Goal: Task Accomplishment & Management: Use online tool/utility

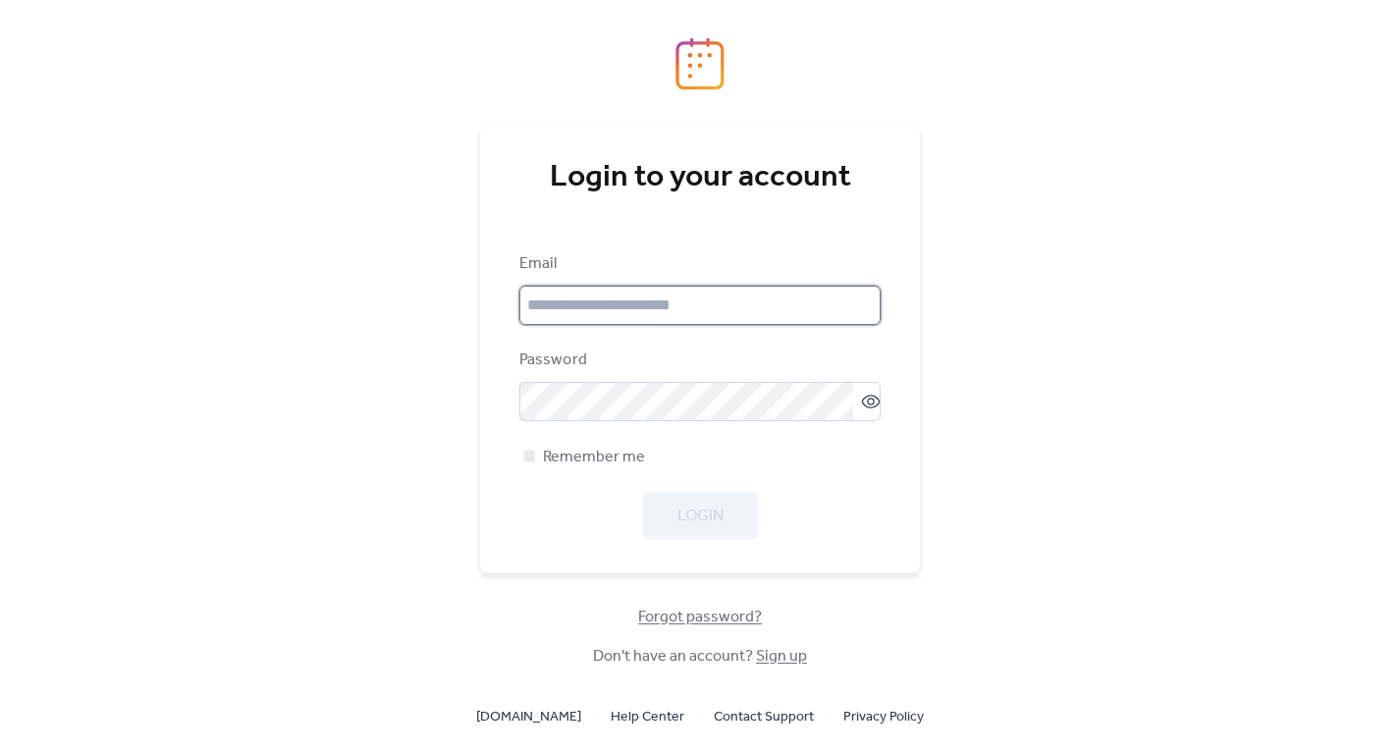
click at [596, 308] on input "email" at bounding box center [699, 305] width 361 height 39
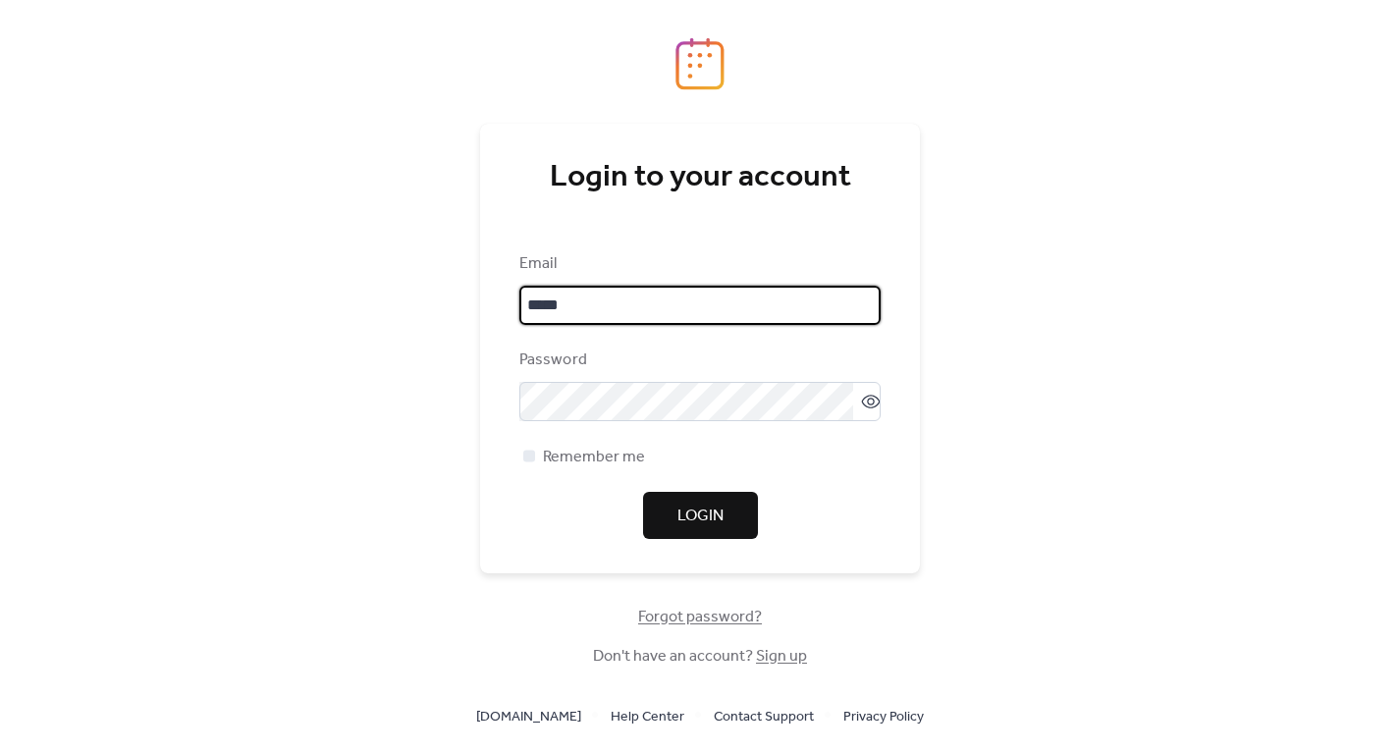
type input "**********"
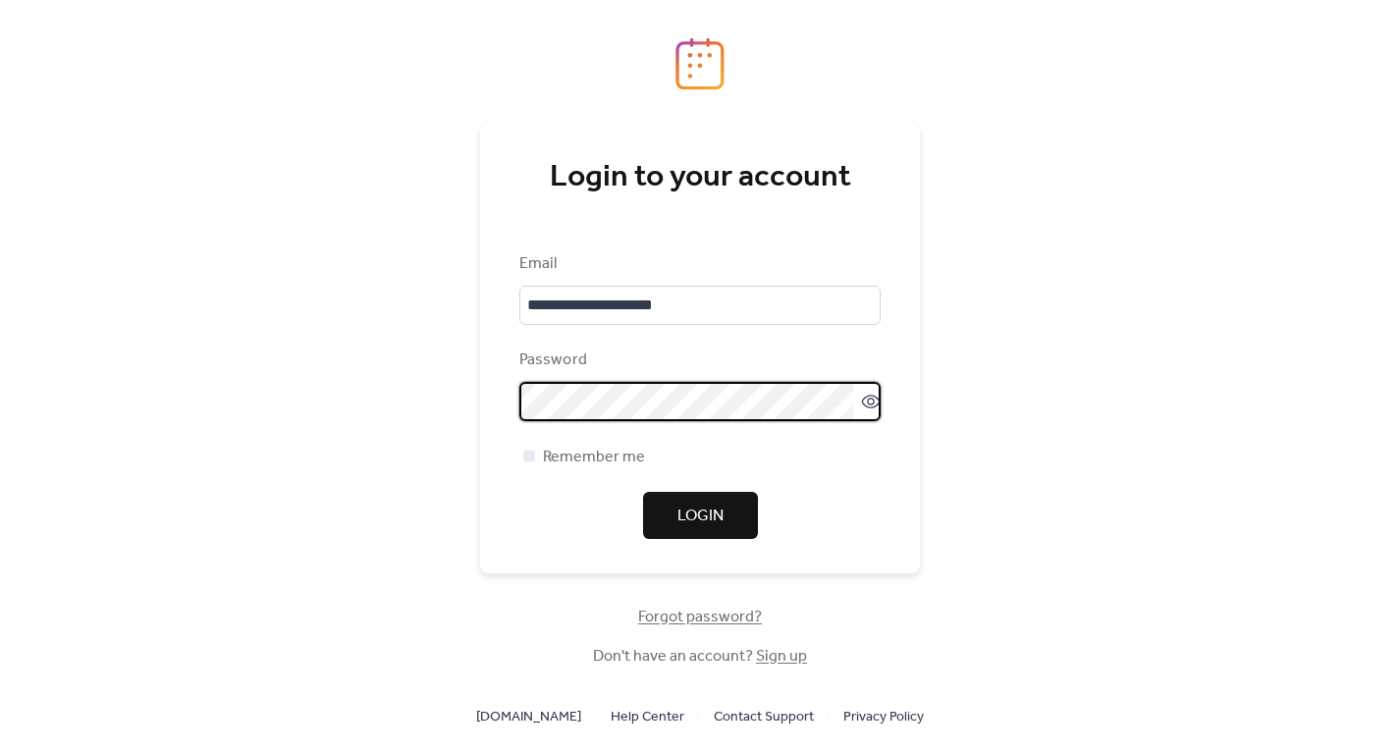
click at [862, 403] on icon at bounding box center [871, 402] width 20 height 20
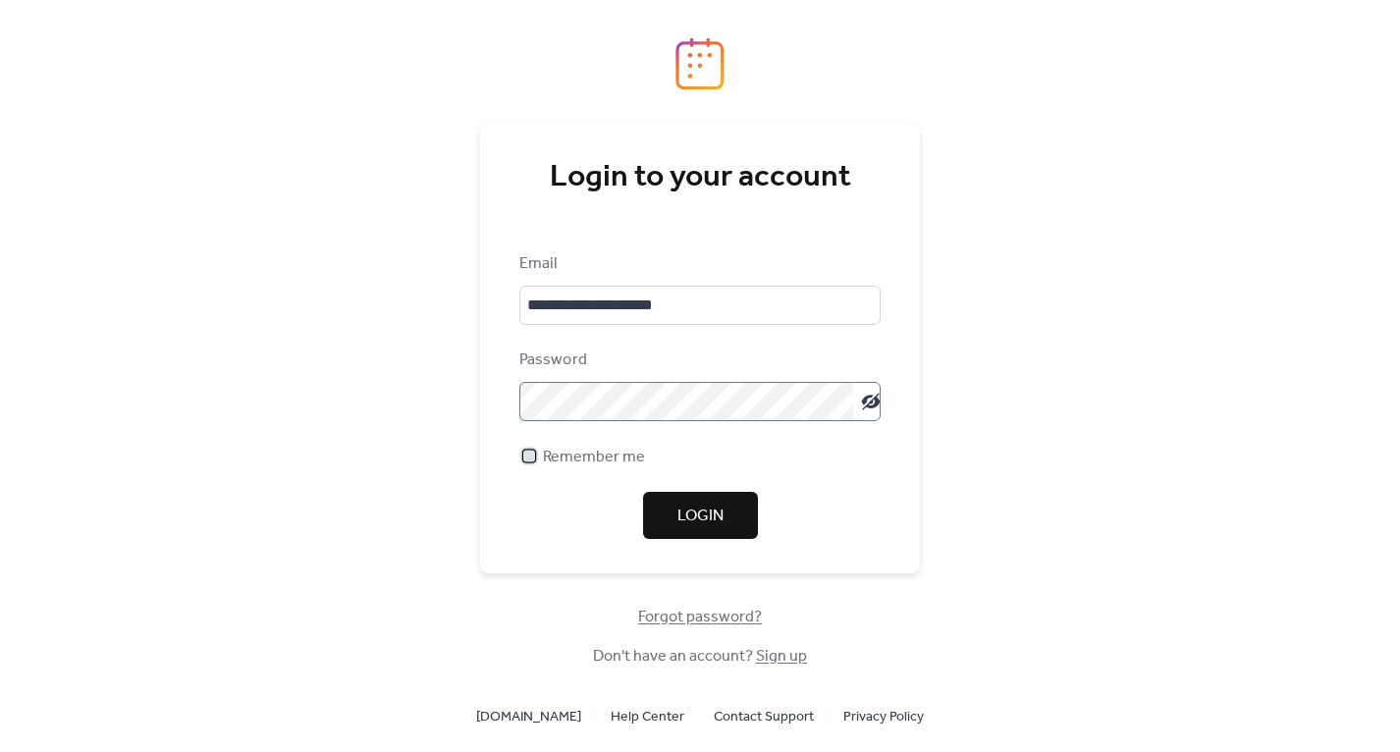
click at [526, 454] on div at bounding box center [529, 456] width 12 height 12
click at [682, 522] on span "Login" at bounding box center [700, 516] width 46 height 24
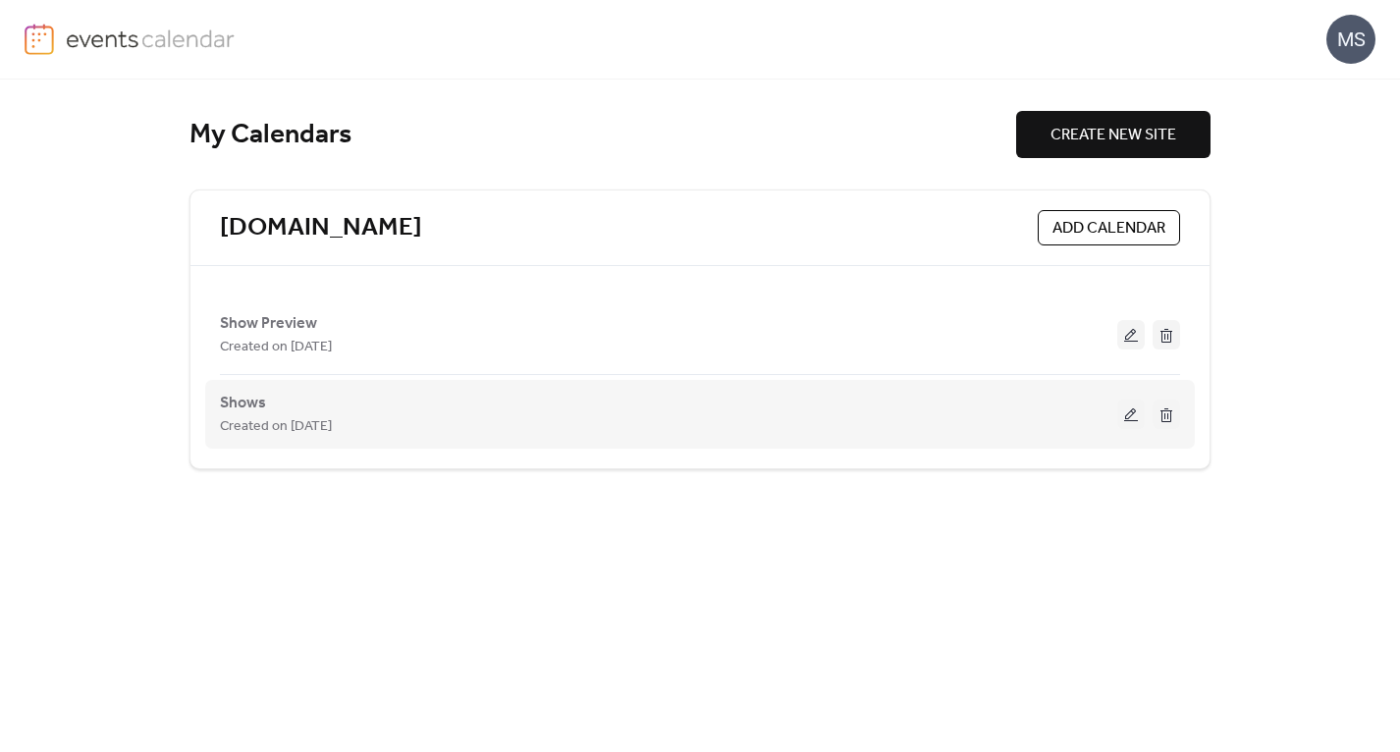
click at [525, 414] on div "Created on [DATE]" at bounding box center [668, 426] width 897 height 24
click at [281, 409] on div "Shows Created on [DATE]" at bounding box center [668, 414] width 897 height 47
click at [1127, 422] on button at bounding box center [1130, 413] width 27 height 29
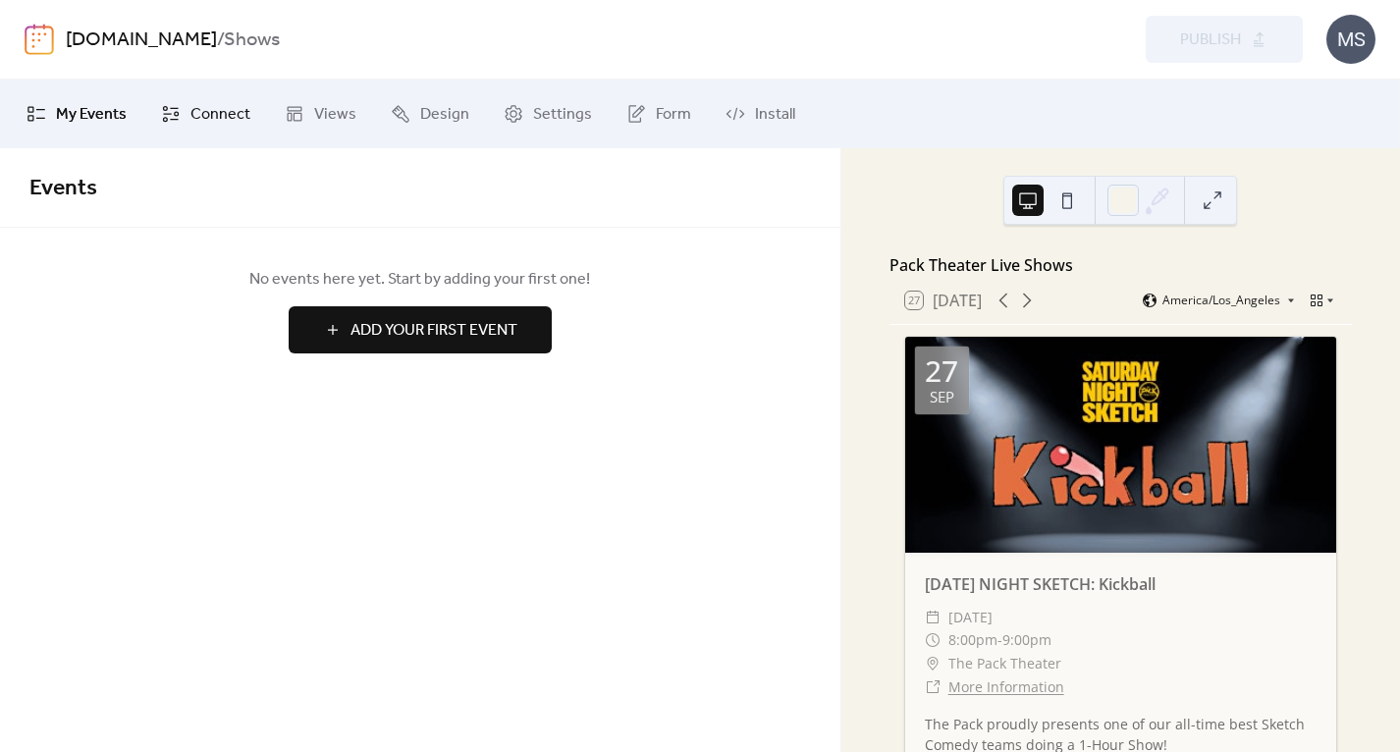
click at [212, 112] on span "Connect" at bounding box center [220, 115] width 60 height 24
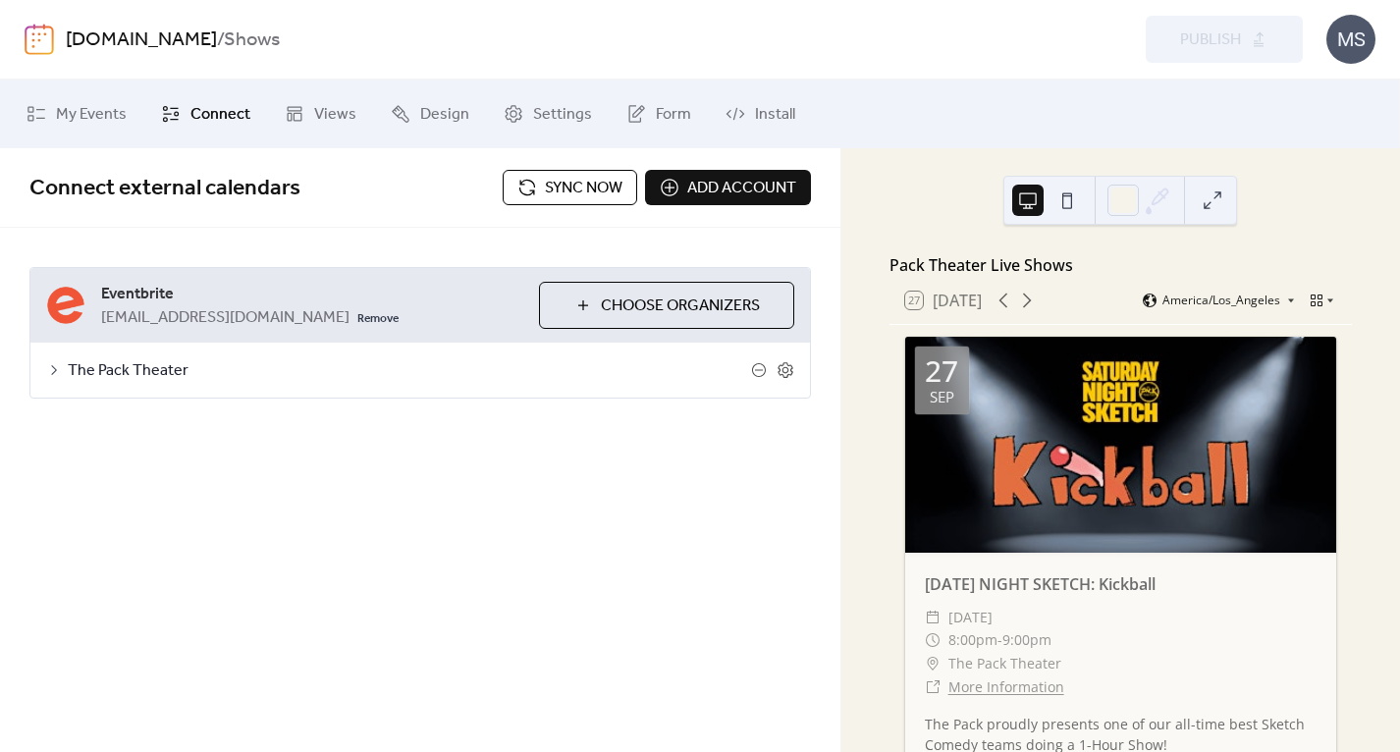
click at [569, 186] on span "Sync now" at bounding box center [584, 189] width 78 height 24
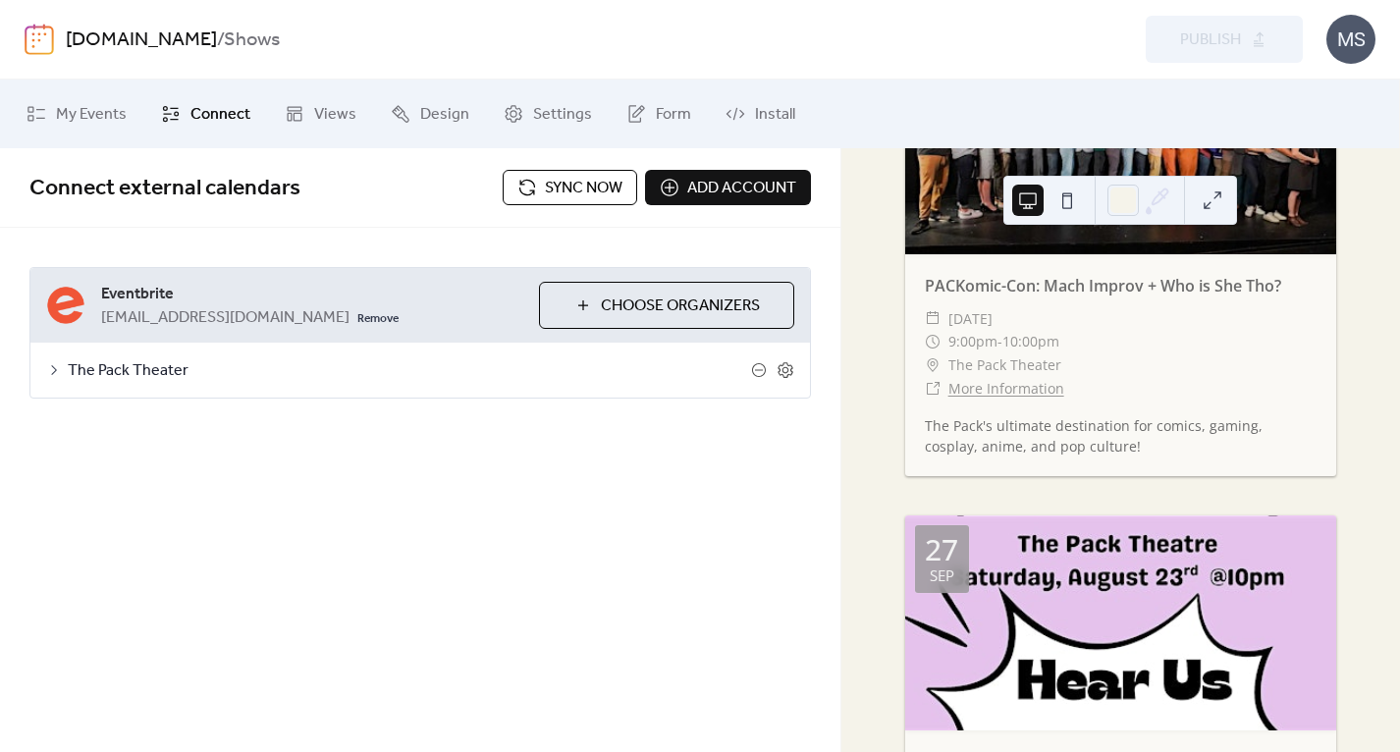
scroll to position [781, 0]
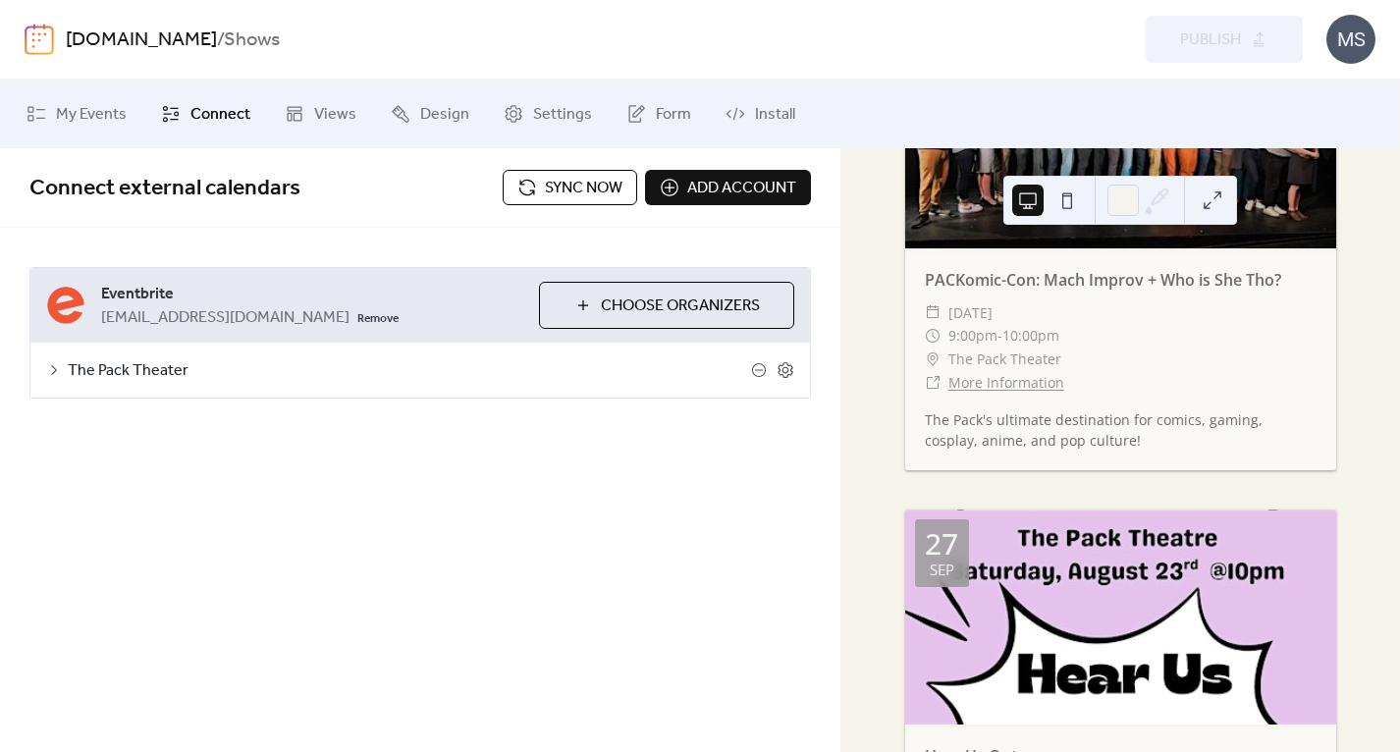
click at [558, 189] on span "Sync now" at bounding box center [584, 189] width 78 height 24
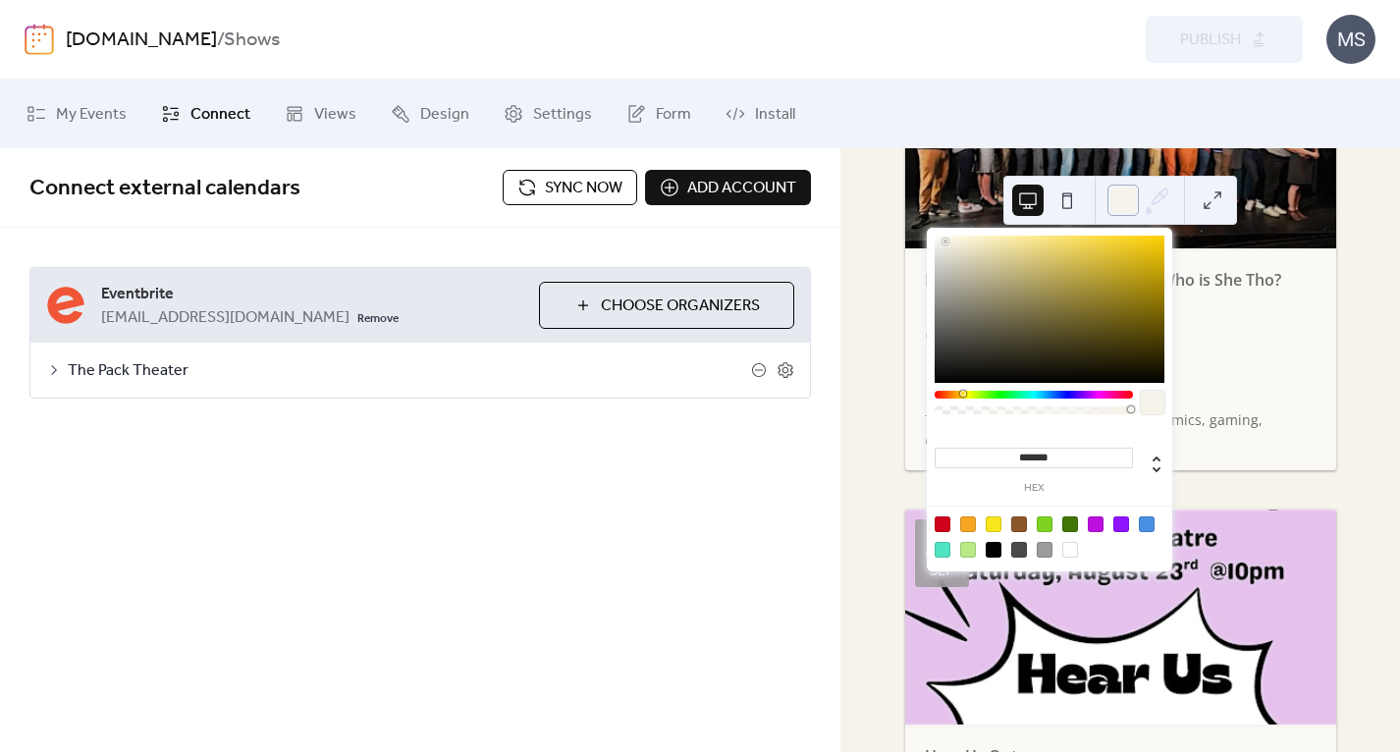
click at [1128, 210] on div at bounding box center [1122, 200] width 31 height 31
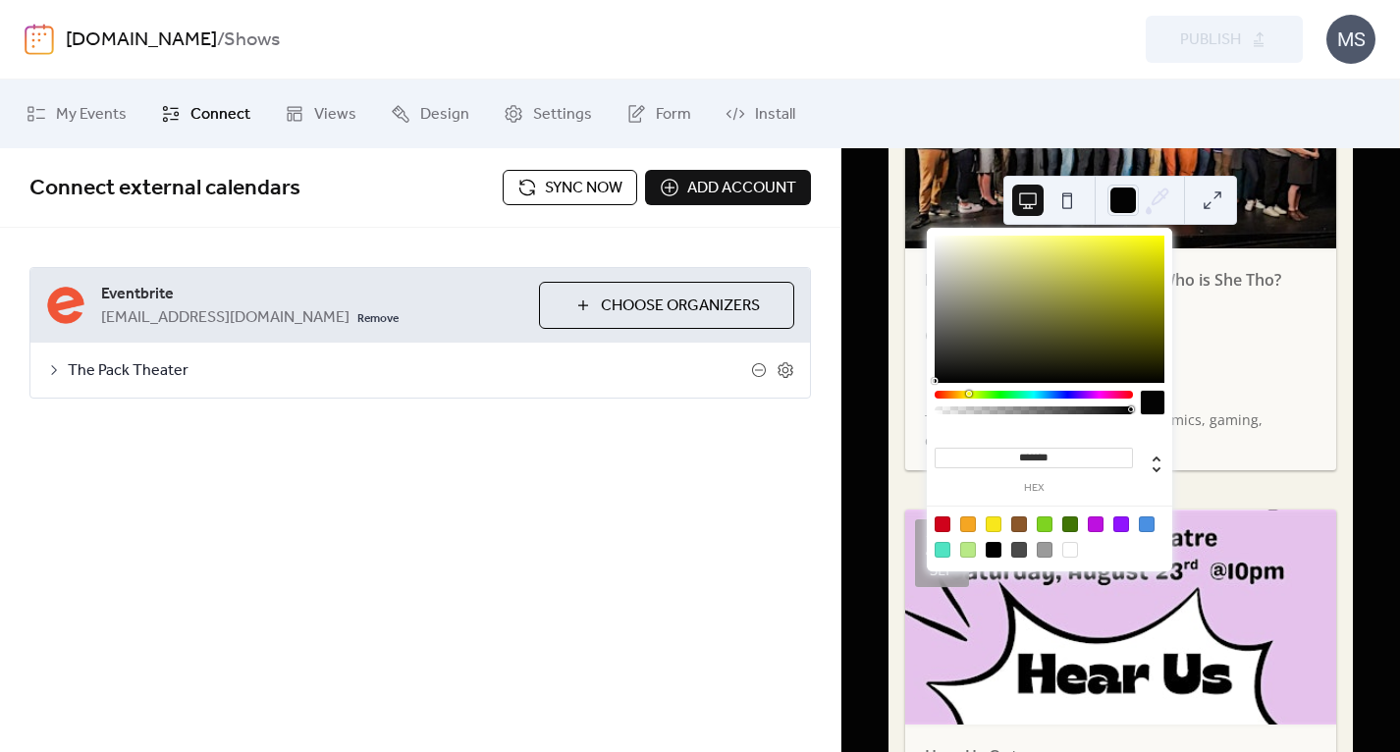
type input "*******"
drag, startPoint x: 1073, startPoint y: 323, endPoint x: 928, endPoint y: 402, distance: 165.6
click at [928, 402] on div "******* hex" at bounding box center [1049, 401] width 245 height 347
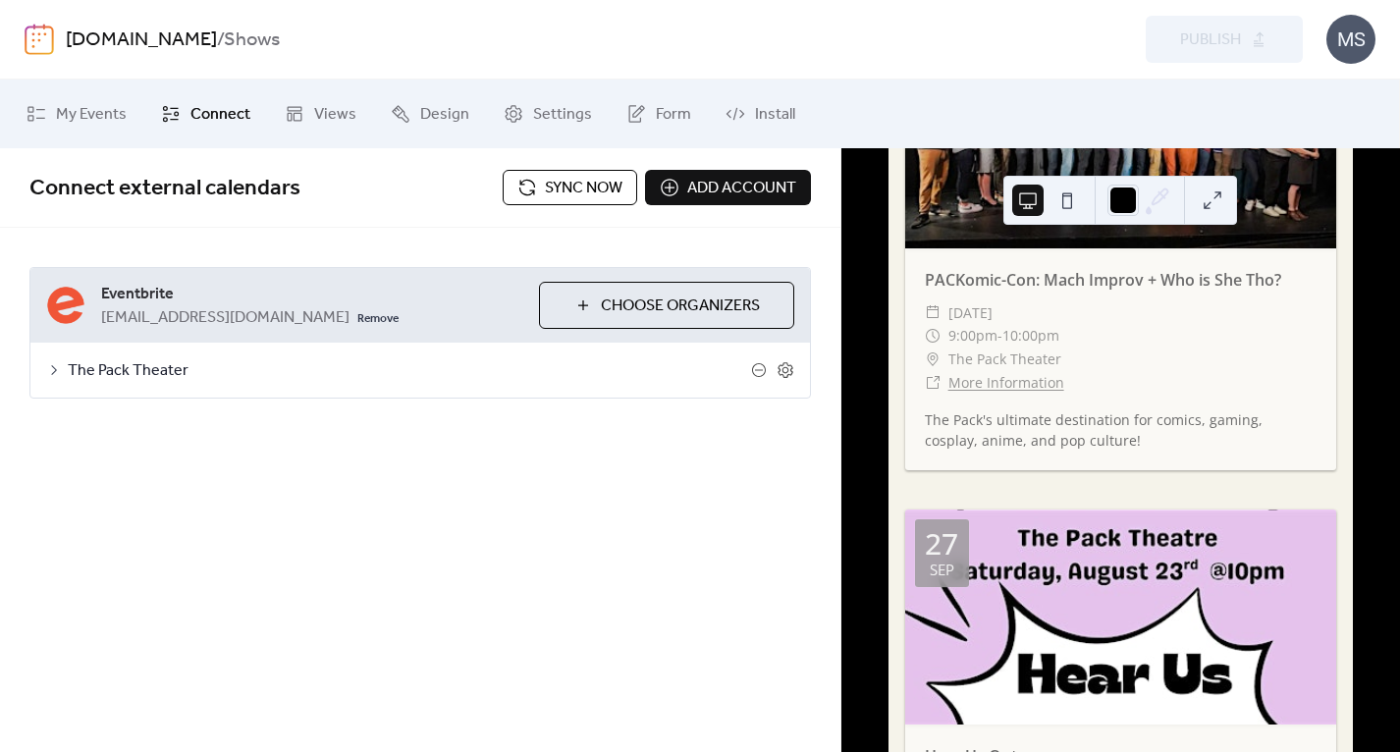
click at [863, 344] on div "Pack Theater Live Shows 27 [DATE] America/Los_Angeles [DATE] [DATE] NIGHT SKETC…" at bounding box center [1120, 450] width 558 height 604
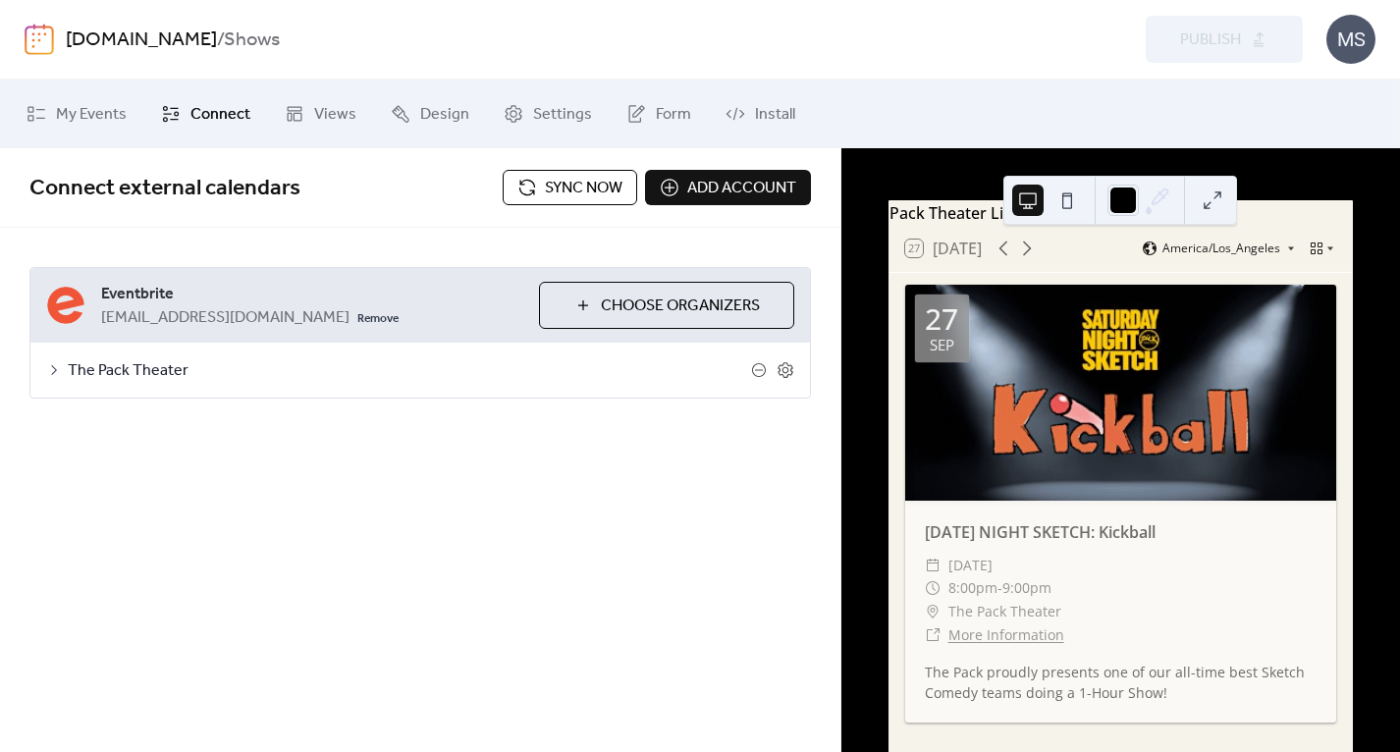
scroll to position [54, 0]
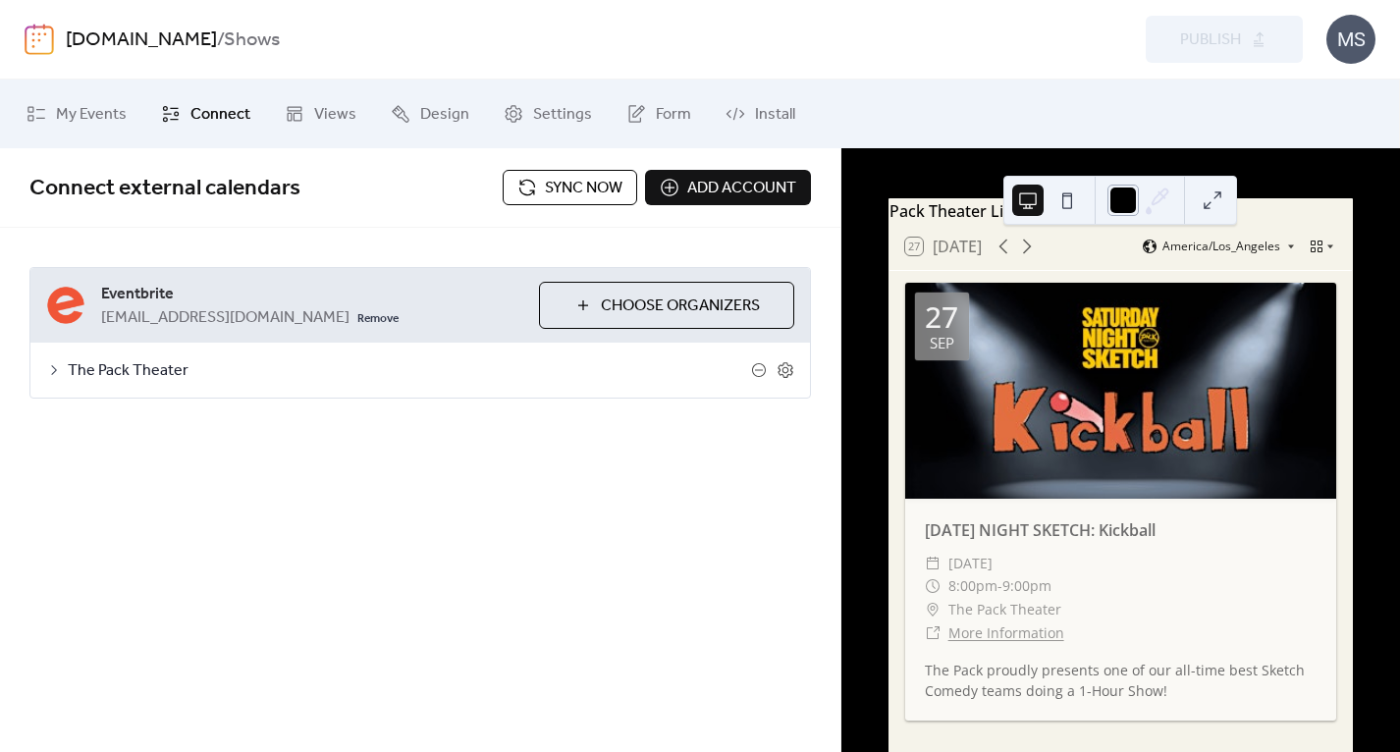
click at [1120, 201] on div at bounding box center [1122, 200] width 31 height 31
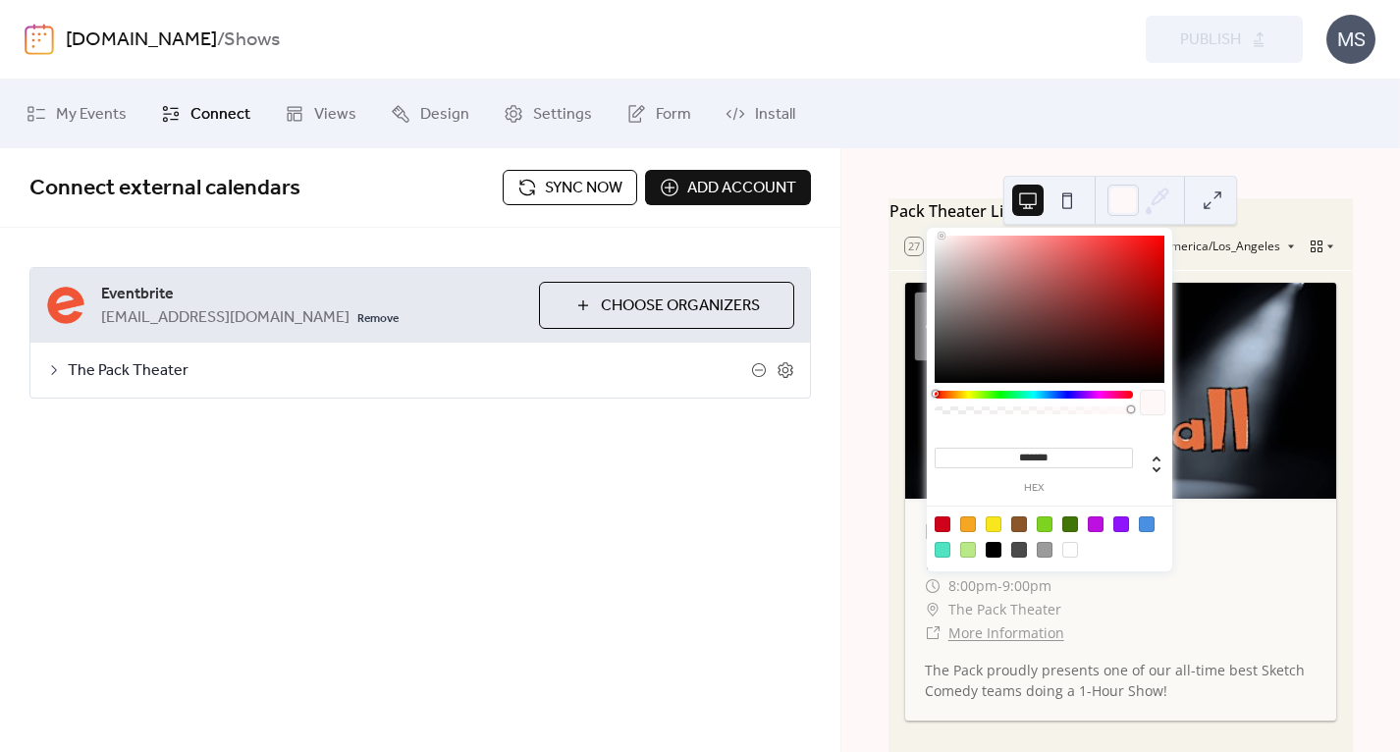
drag, startPoint x: 983, startPoint y: 257, endPoint x: 941, endPoint y: 234, distance: 48.3
click at [941, 236] on div at bounding box center [1049, 309] width 230 height 147
click at [967, 400] on div at bounding box center [1033, 408] width 198 height 34
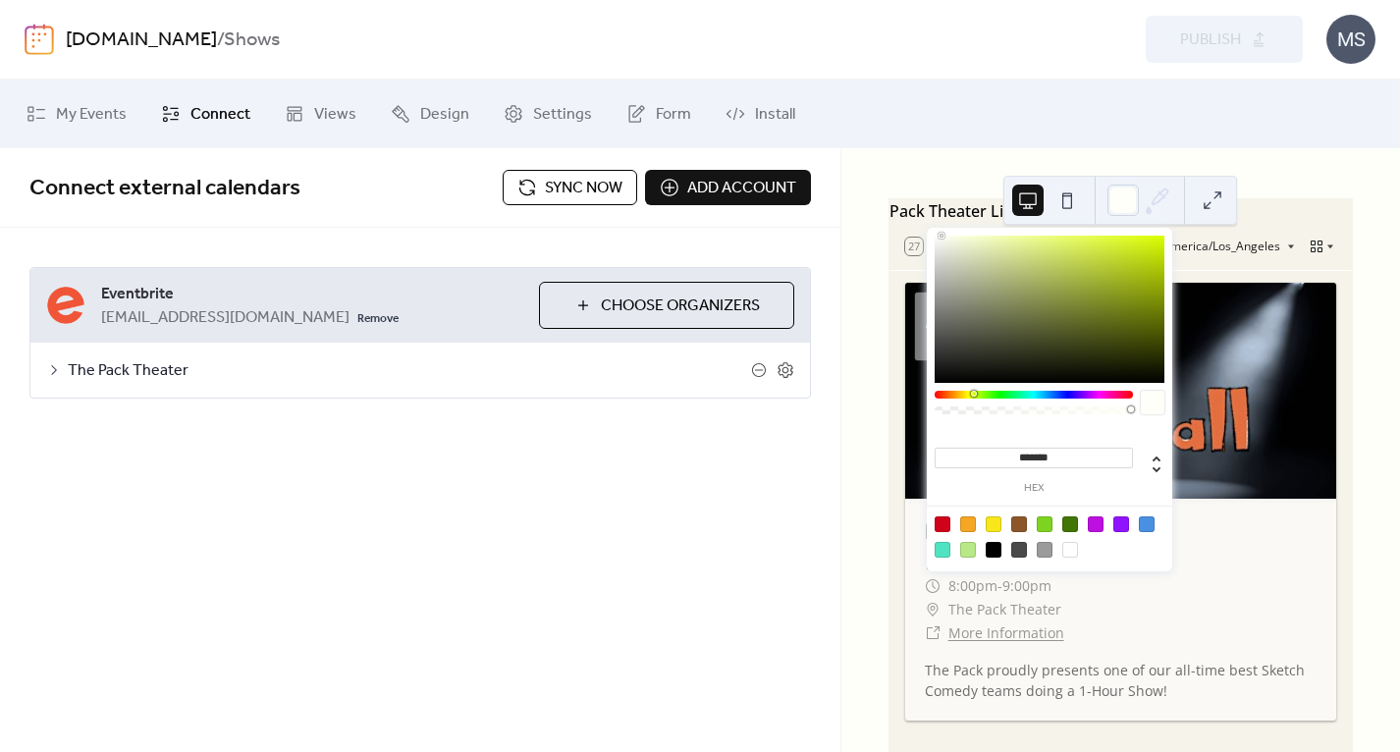
click at [972, 398] on div at bounding box center [1033, 395] width 198 height 8
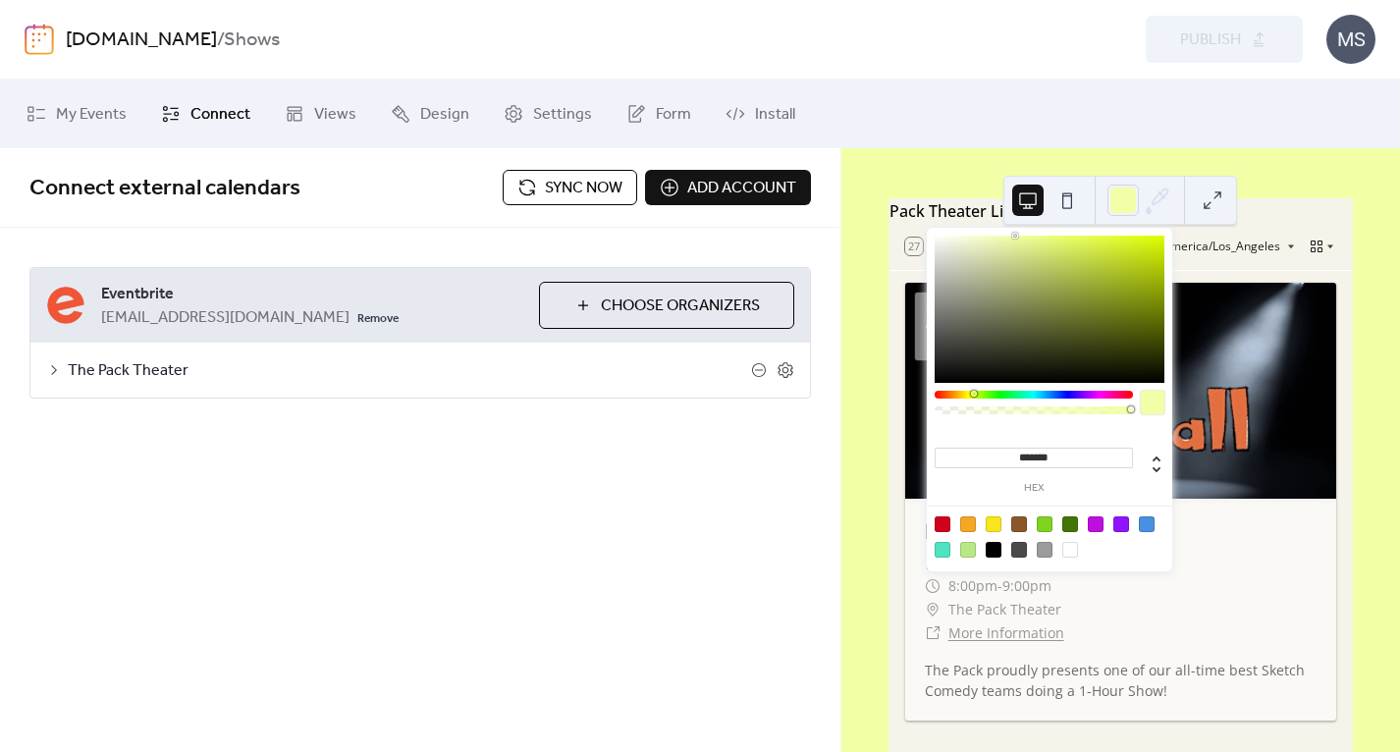
drag, startPoint x: 990, startPoint y: 245, endPoint x: 1016, endPoint y: 237, distance: 27.0
click at [1016, 237] on div at bounding box center [1049, 309] width 230 height 147
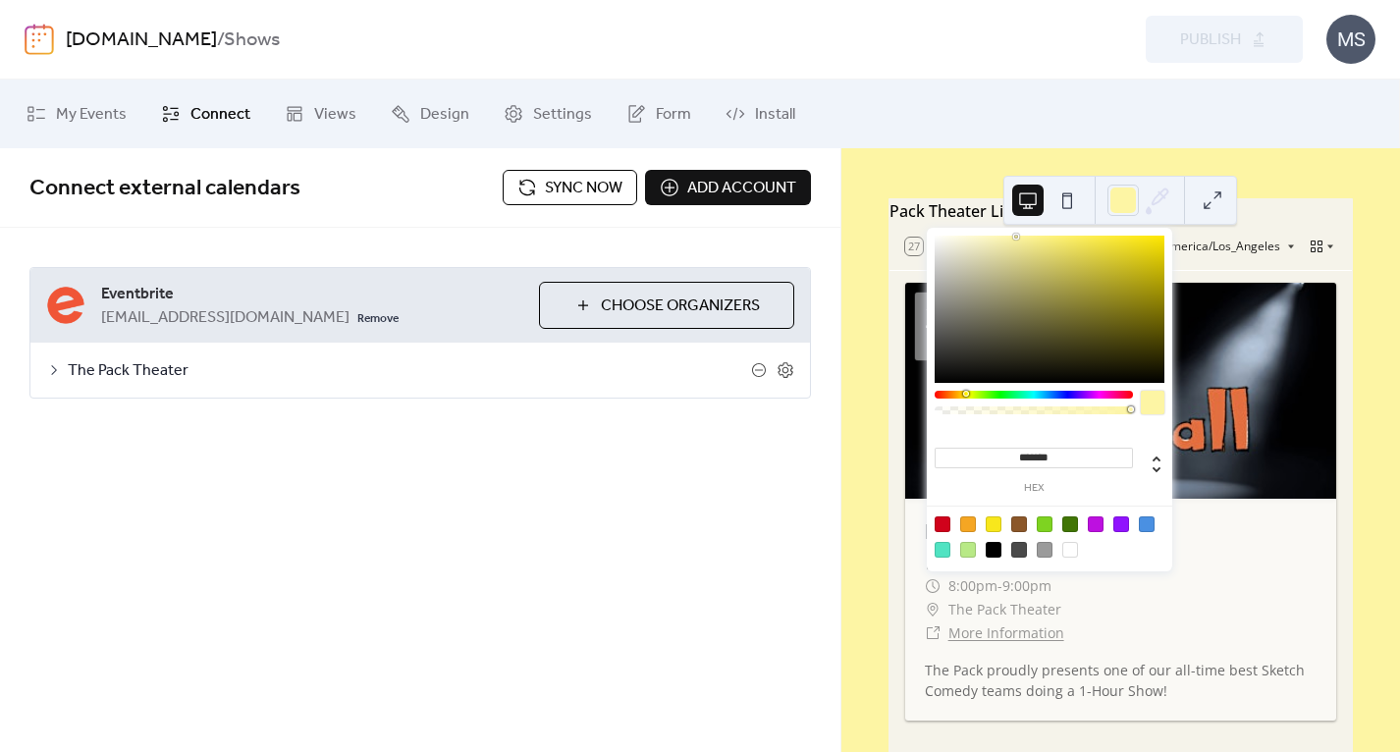
click at [965, 395] on div at bounding box center [966, 394] width 6 height 6
click at [999, 521] on div at bounding box center [993, 524] width 16 height 16
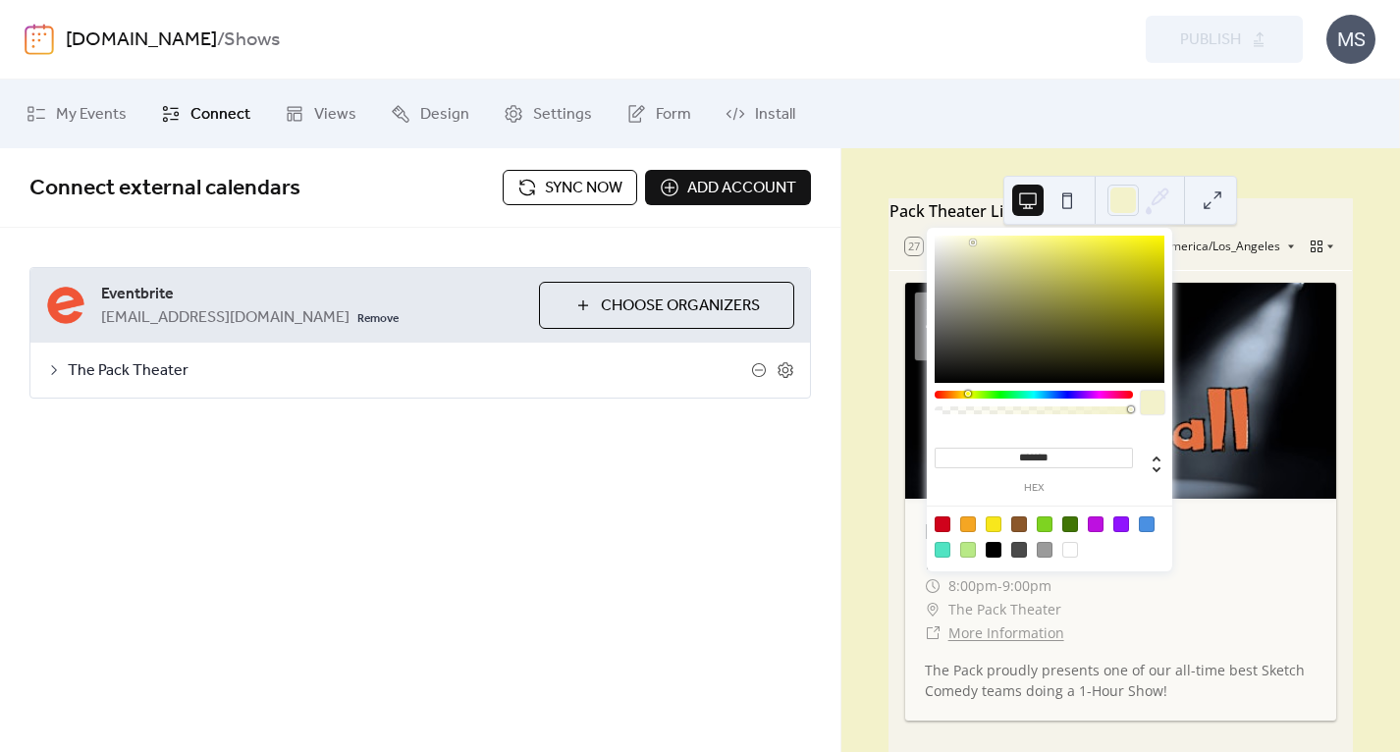
type input "*******"
drag, startPoint x: 1138, startPoint y: 237, endPoint x: 974, endPoint y: 242, distance: 164.0
click at [974, 242] on div at bounding box center [1049, 309] width 230 height 147
click at [871, 259] on div "Pack Theater Live Shows 27 [DATE] America/Los_Angeles [DATE] [DATE] NIGHT SKETC…" at bounding box center [1120, 450] width 558 height 604
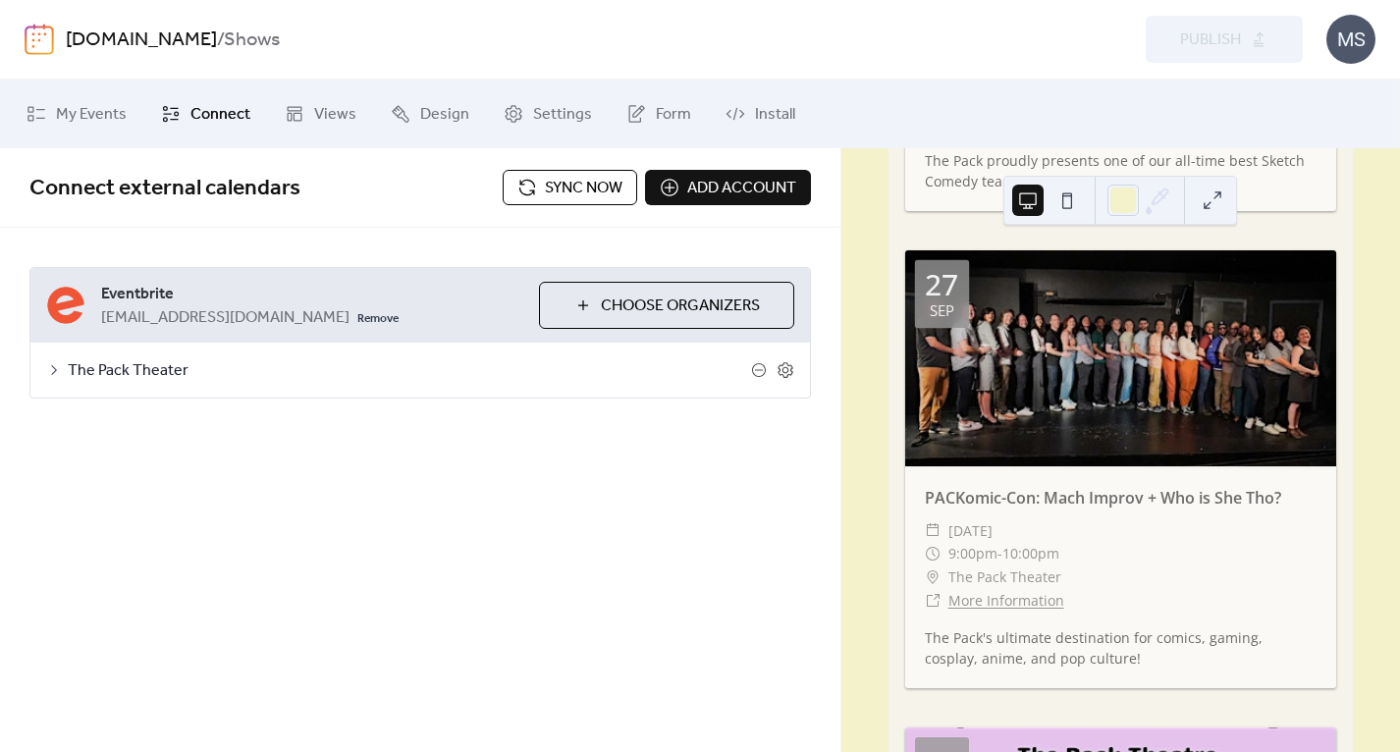
scroll to position [507, 0]
